Goal: Use online tool/utility: Utilize a website feature to perform a specific function

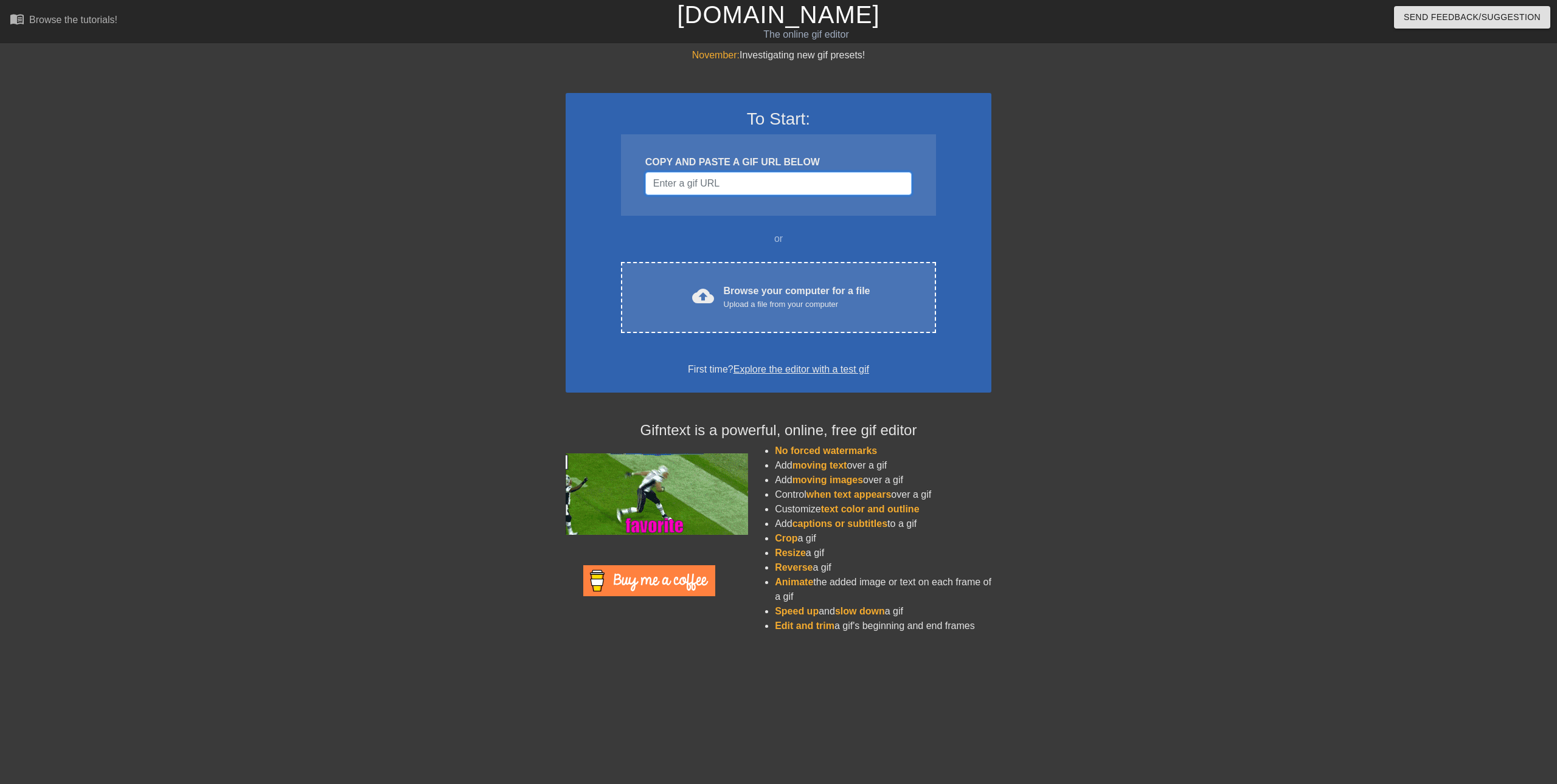
click at [676, 182] on input "Username" at bounding box center [778, 184] width 266 height 23
paste input "enor.com/view/banban-garten-of-banban-gangnam-style-gif-5081985431903439544"
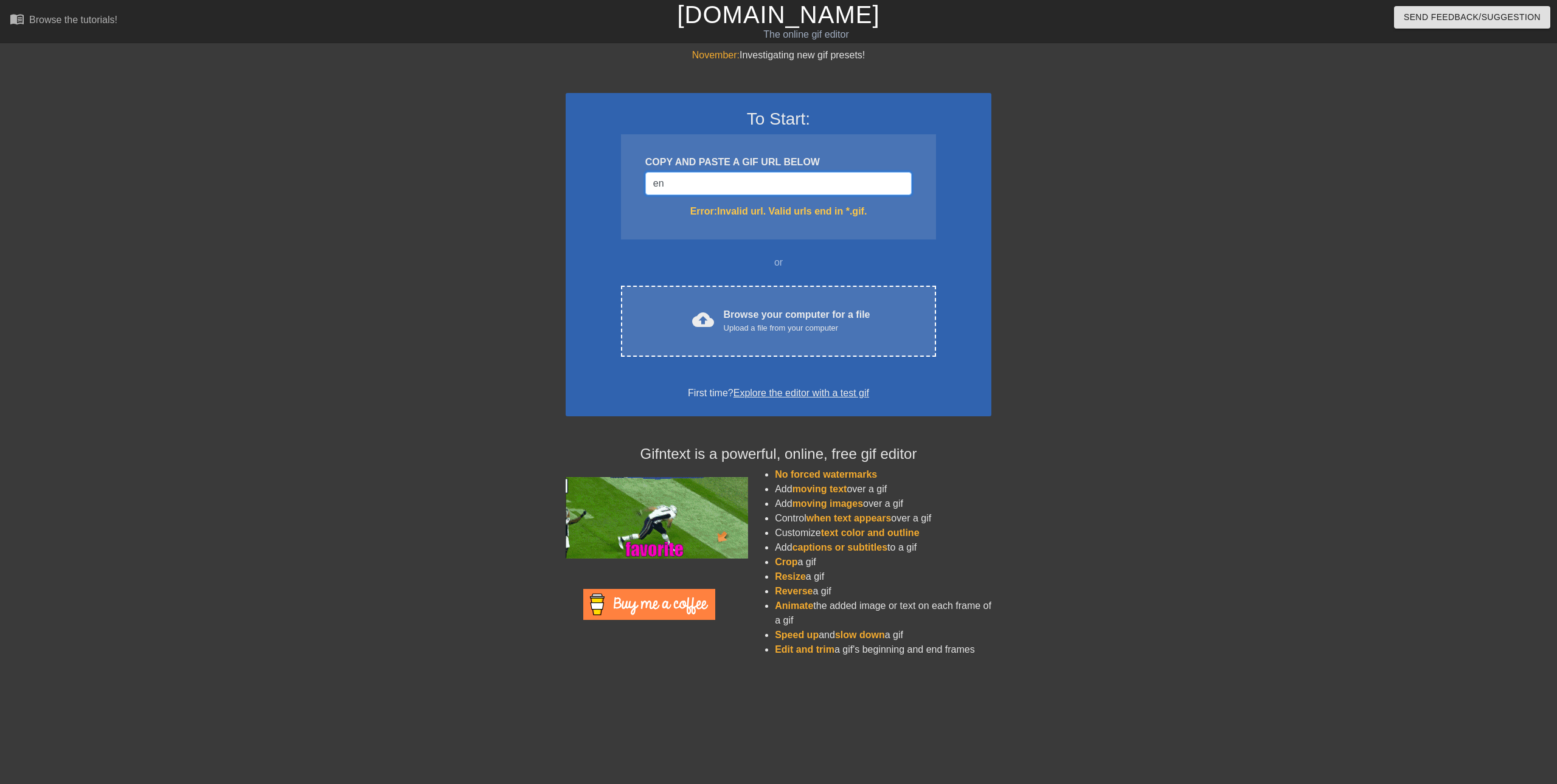
type input "e"
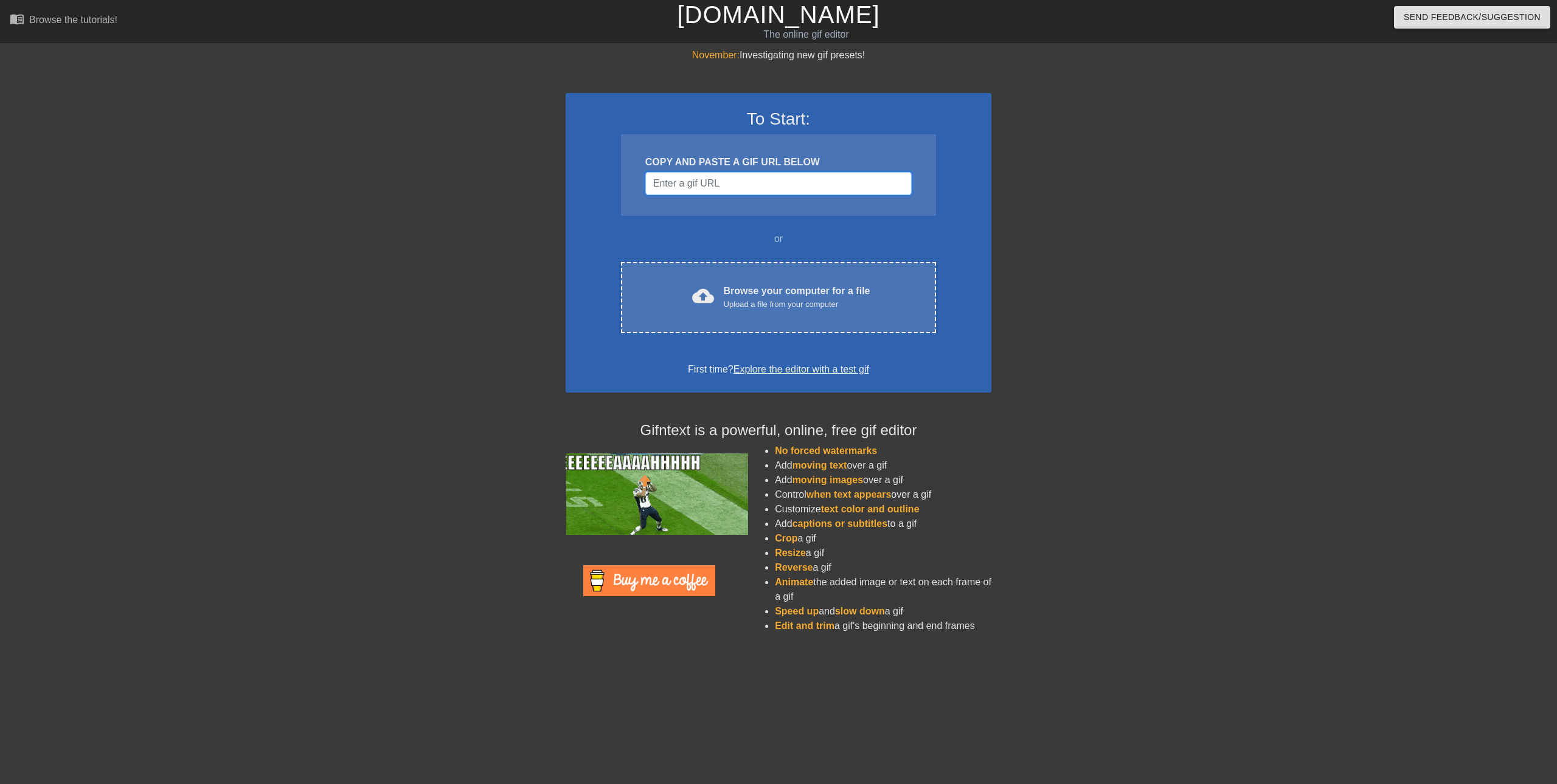
click at [739, 188] on input "Username" at bounding box center [778, 184] width 266 height 23
paste input "[URL][DOMAIN_NAME]"
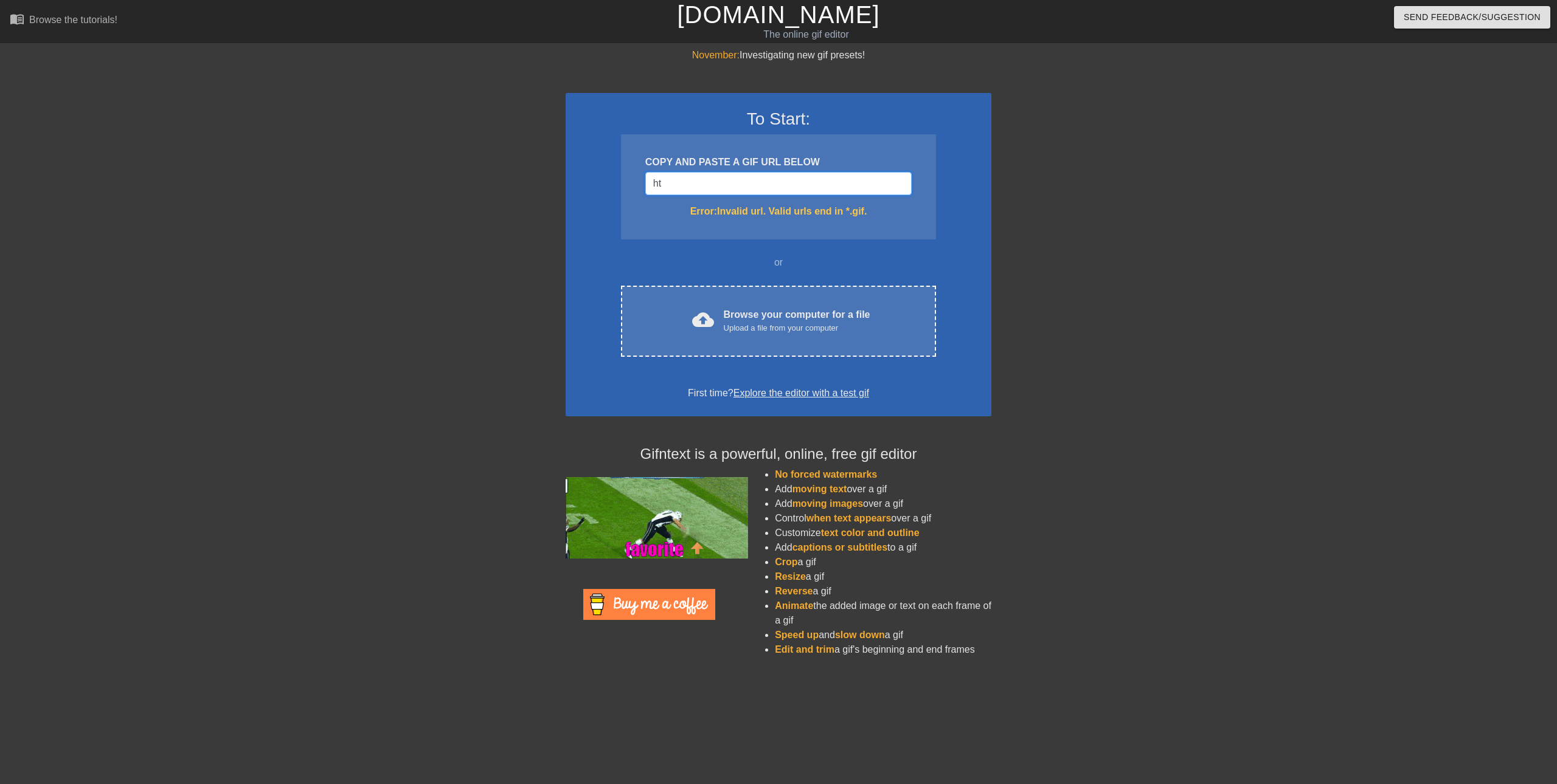
type input "h"
type input "[DOMAIN_NAME]"
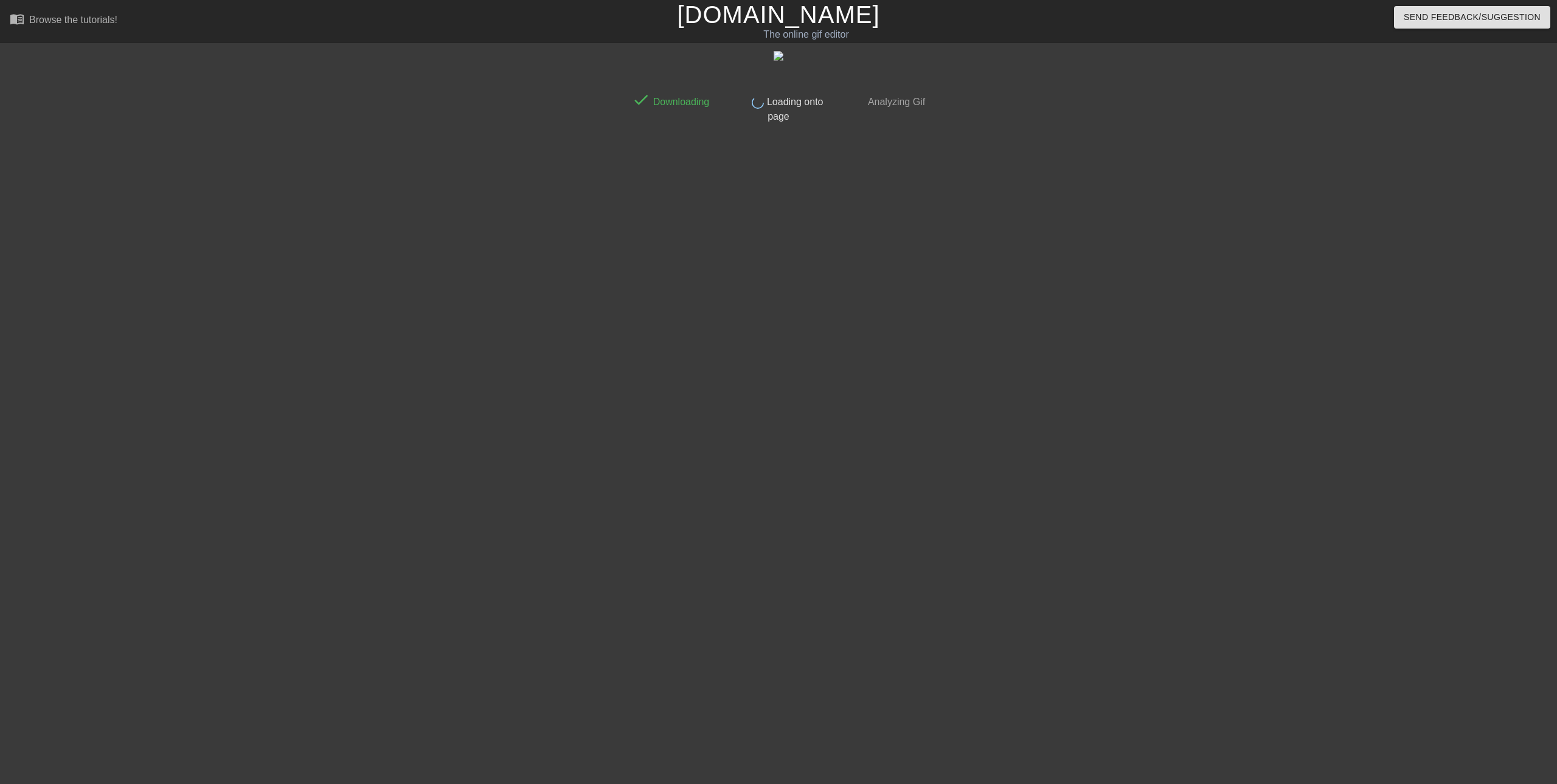
click at [649, 82] on div "done Downloading done Loading onto page done Analyzing Gif" at bounding box center [778, 93] width 305 height 61
